Goal: Go to known website: Go to known website

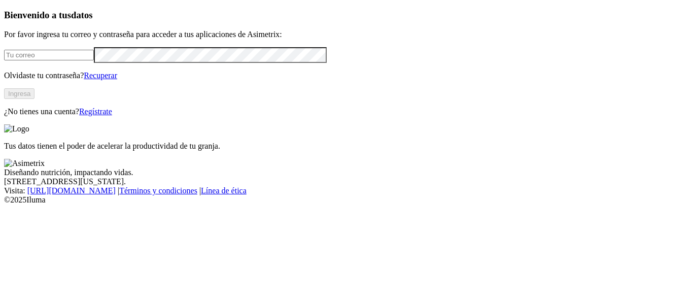
type input "[PERSON_NAME][EMAIL_ADDRESS][DOMAIN_NAME]"
click at [35, 99] on button "Ingresa" at bounding box center [19, 93] width 30 height 11
